Goal: Check status: Check status

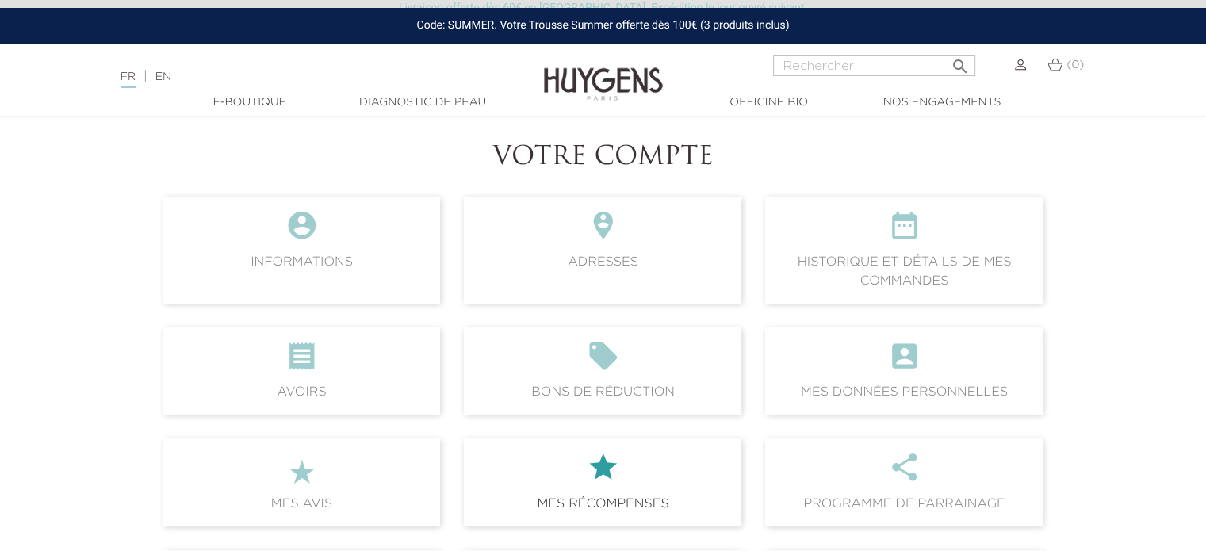
scroll to position [79, 0]
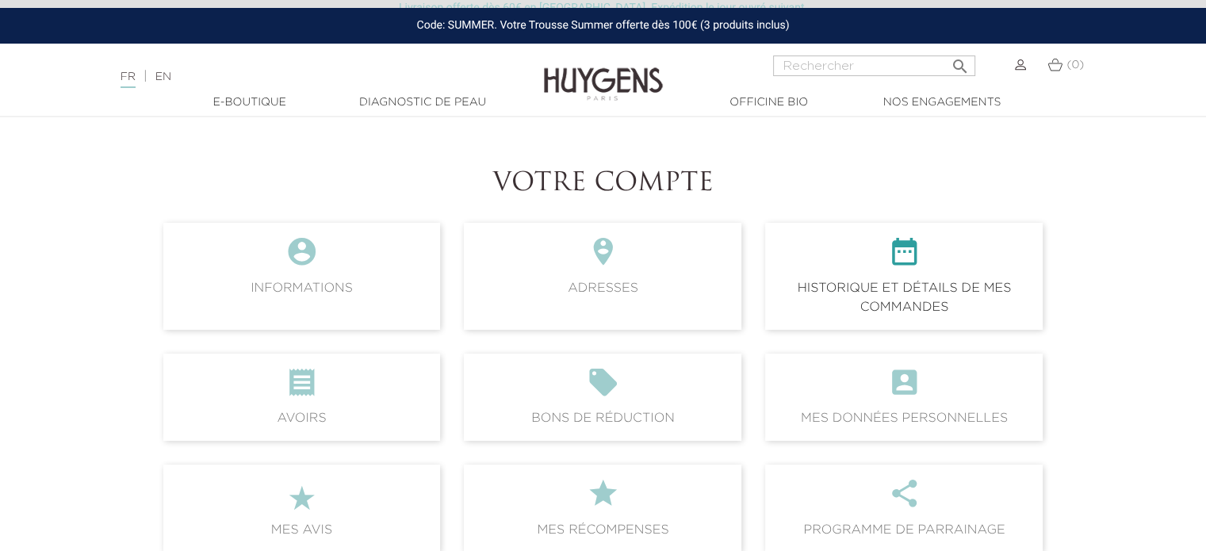
click at [933, 282] on span " Historique et détails de mes commandes" at bounding box center [904, 276] width 278 height 106
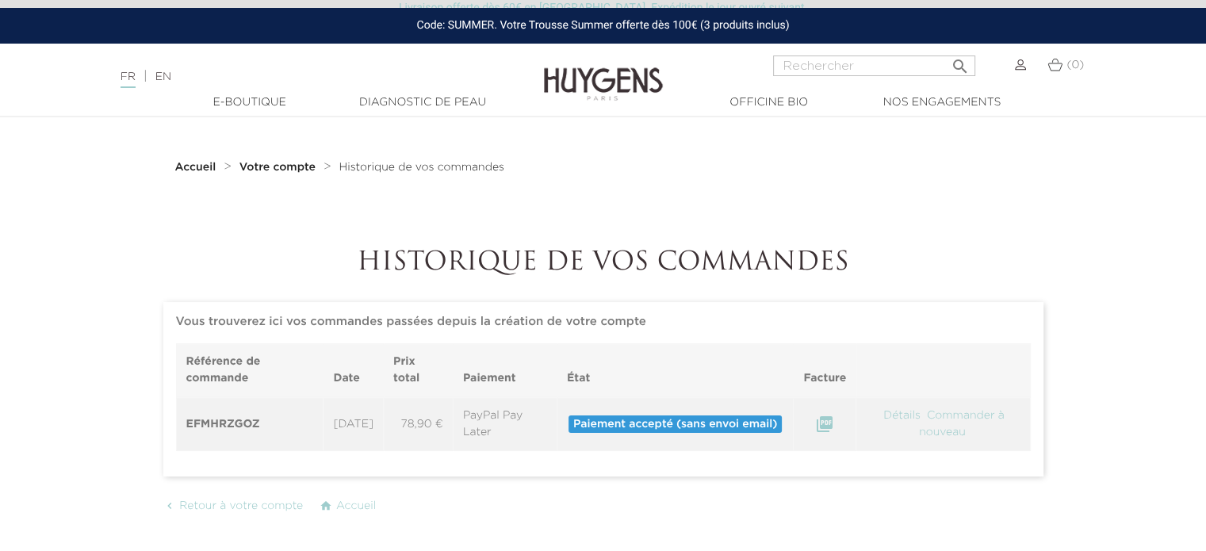
scroll to position [159, 0]
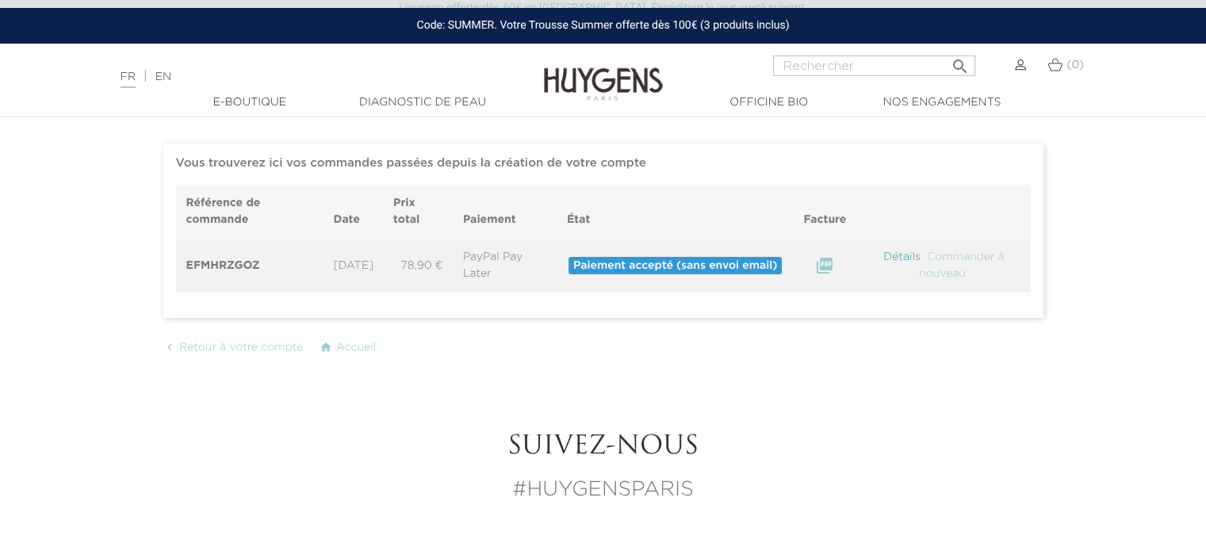
click at [903, 259] on link "Détails" at bounding box center [902, 256] width 40 height 11
